Goal: Information Seeking & Learning: Learn about a topic

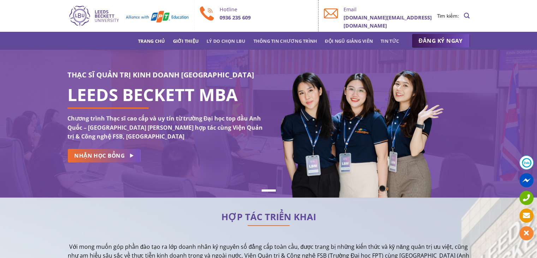
click at [189, 41] on link "Giới thiệu" at bounding box center [186, 41] width 26 height 13
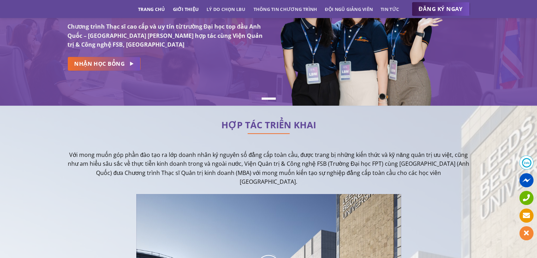
scroll to position [172, 0]
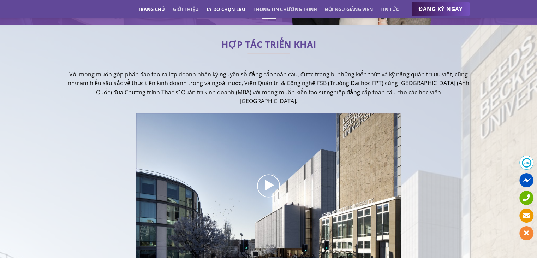
click at [241, 9] on link "Lý do chọn LBU" at bounding box center [226, 9] width 39 height 13
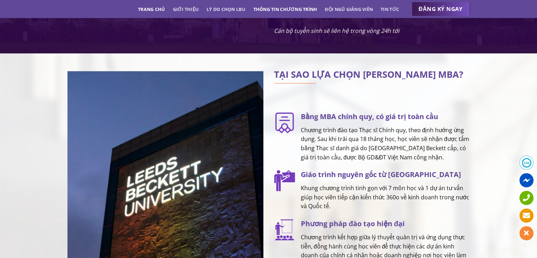
click at [277, 4] on link "Thông tin chương trình" at bounding box center [286, 9] width 64 height 13
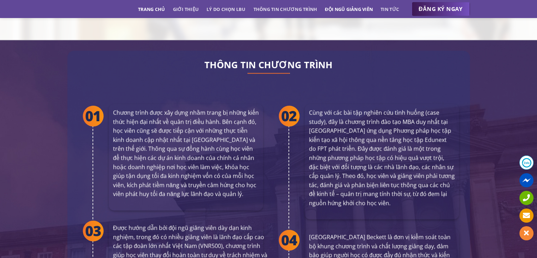
click at [338, 7] on link "Đội ngũ giảng viên" at bounding box center [349, 9] width 48 height 13
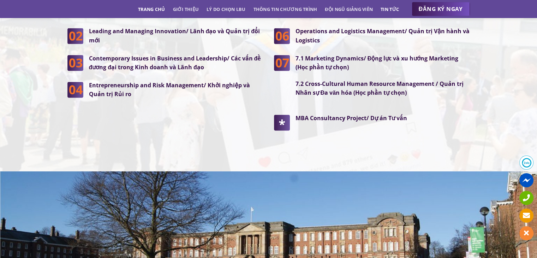
click at [384, 4] on link "Tin tức" at bounding box center [390, 9] width 18 height 13
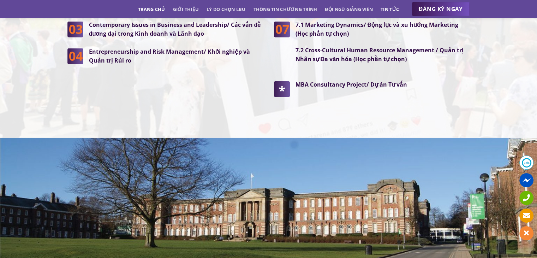
scroll to position [2020, 0]
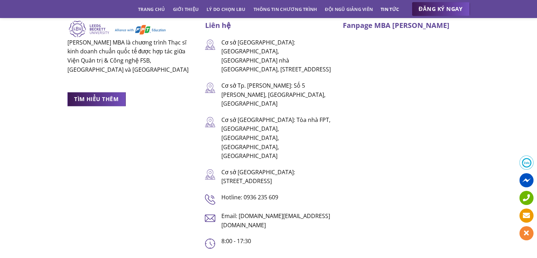
scroll to position [858, 0]
